Goal: Navigation & Orientation: Understand site structure

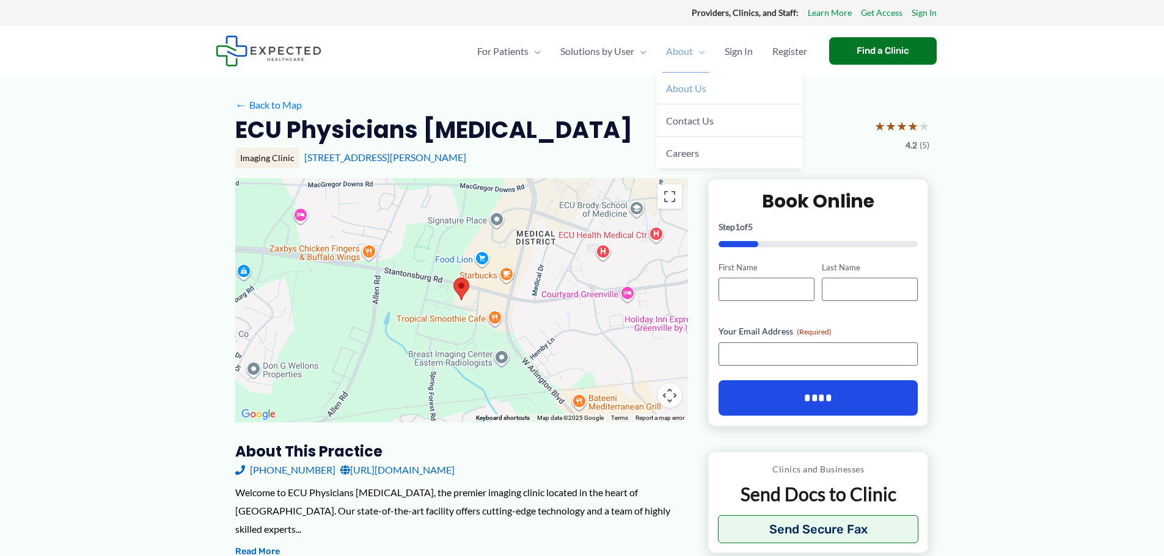
click at [691, 92] on span "About Us" at bounding box center [686, 88] width 40 height 12
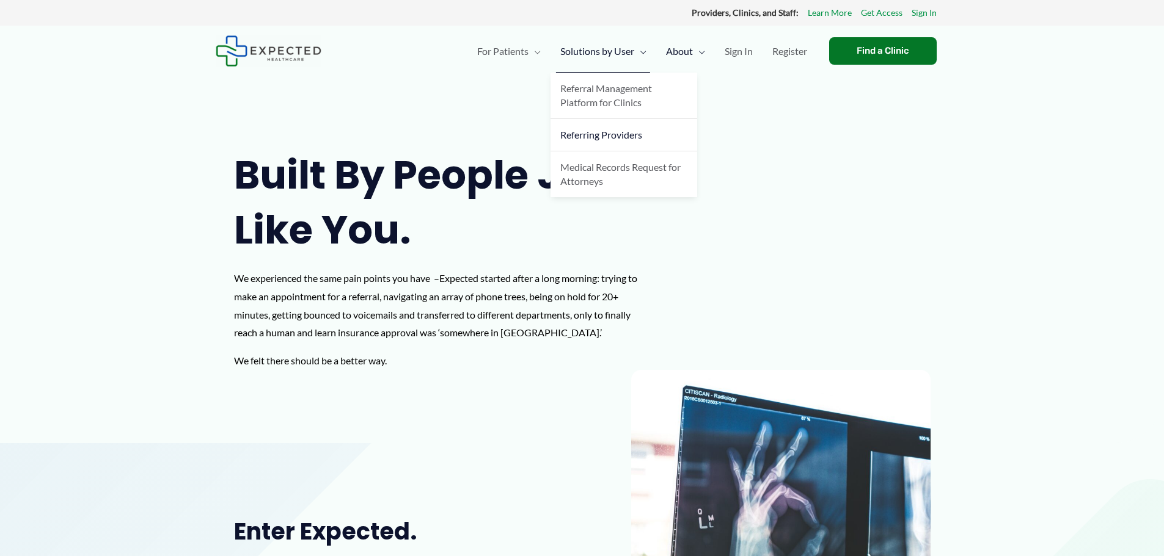
click at [600, 139] on span "Referring Providers" at bounding box center [601, 135] width 82 height 12
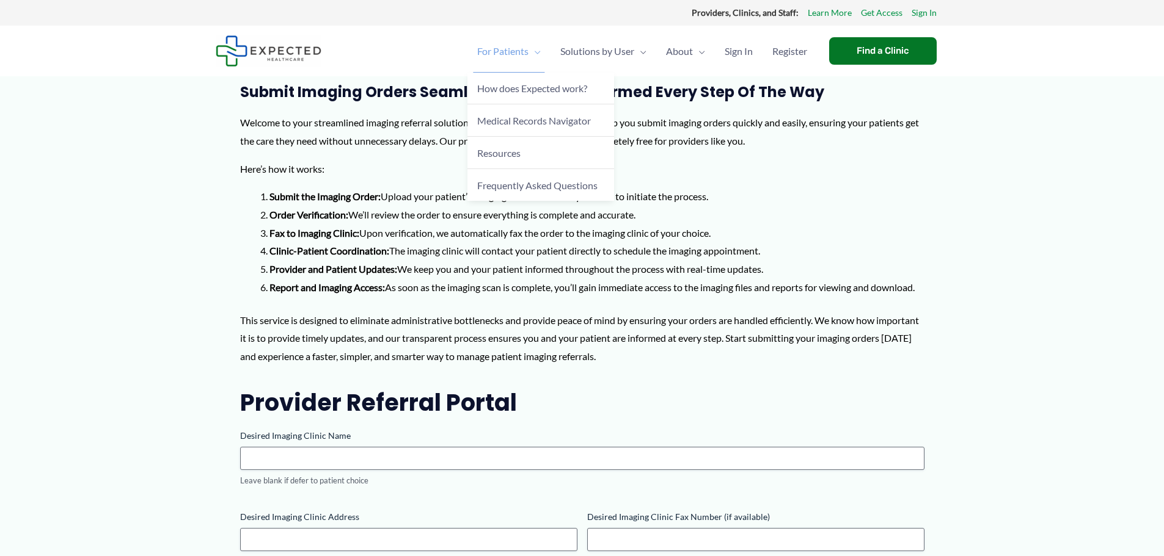
click at [521, 54] on span "For Patients" at bounding box center [502, 51] width 51 height 43
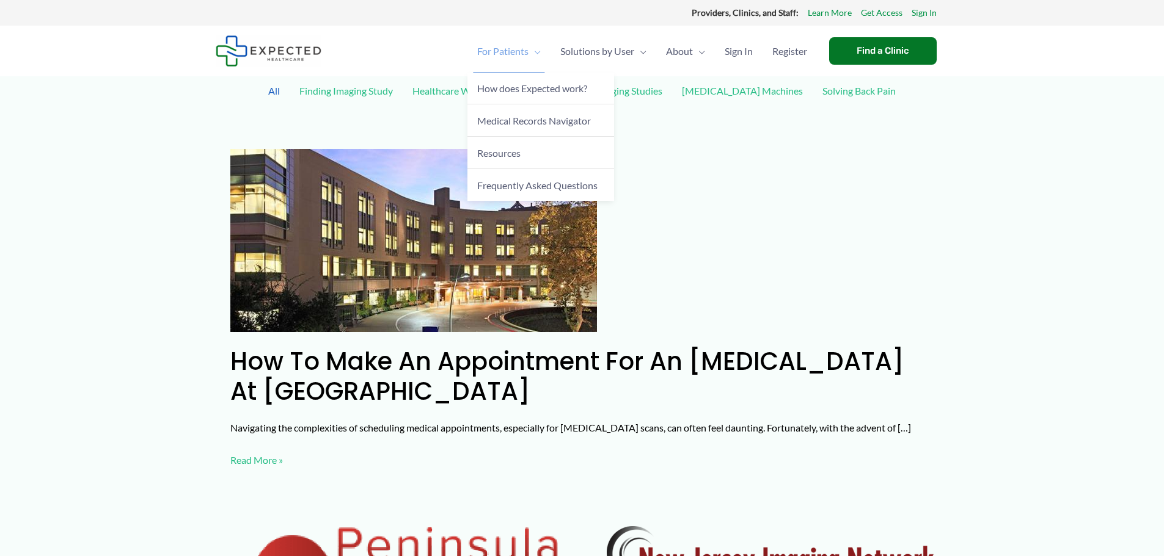
click at [518, 50] on span "For Patients" at bounding box center [502, 51] width 51 height 43
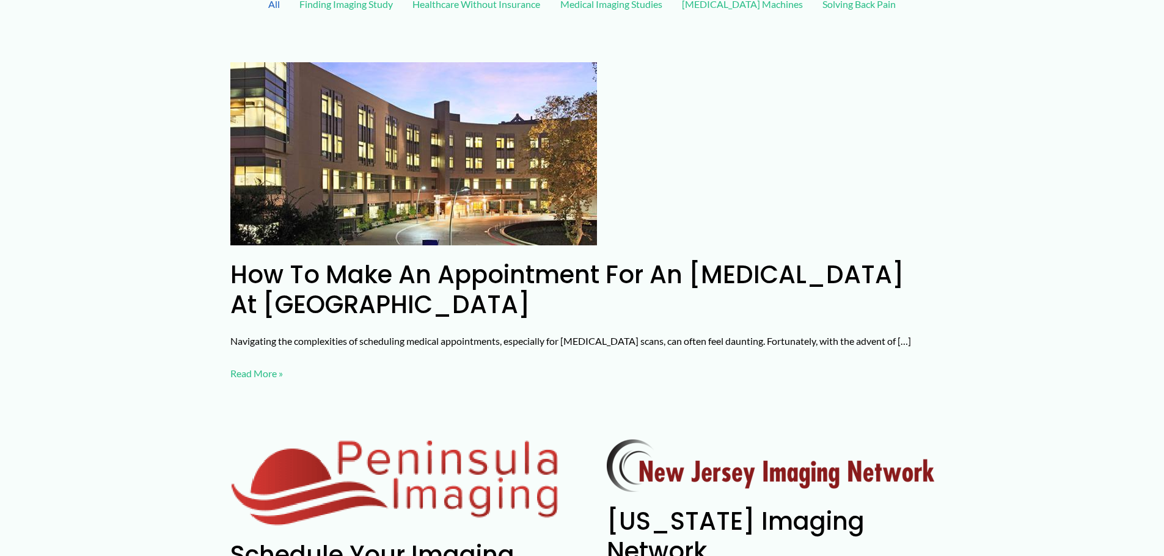
scroll to position [122, 0]
